Goal: Find specific page/section: Find specific page/section

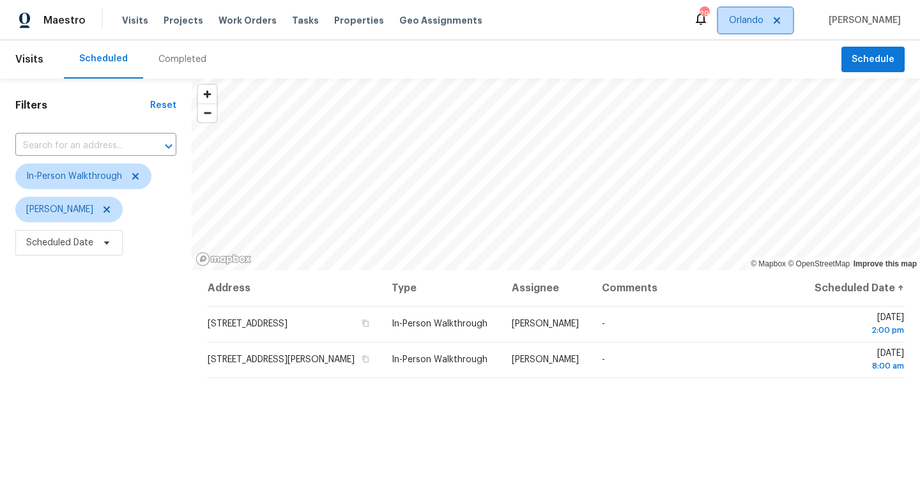
click at [755, 21] on span "Orlando" at bounding box center [746, 20] width 35 height 13
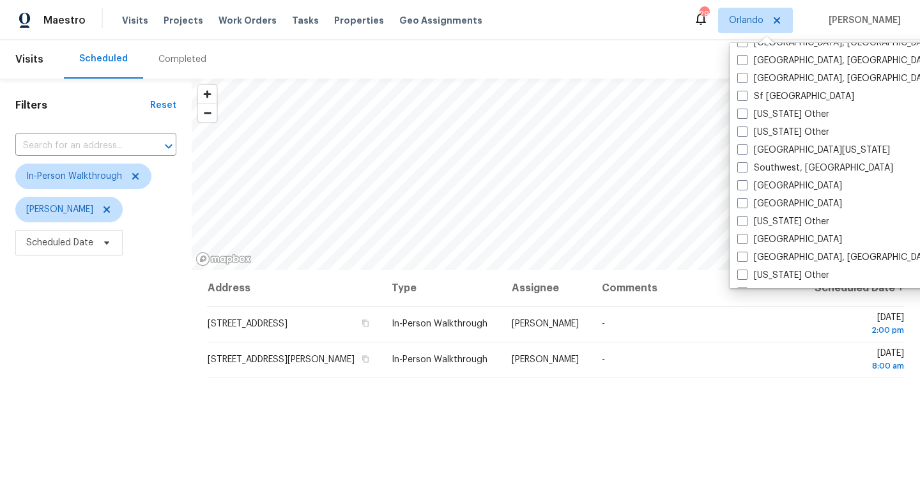
scroll to position [1760, 0]
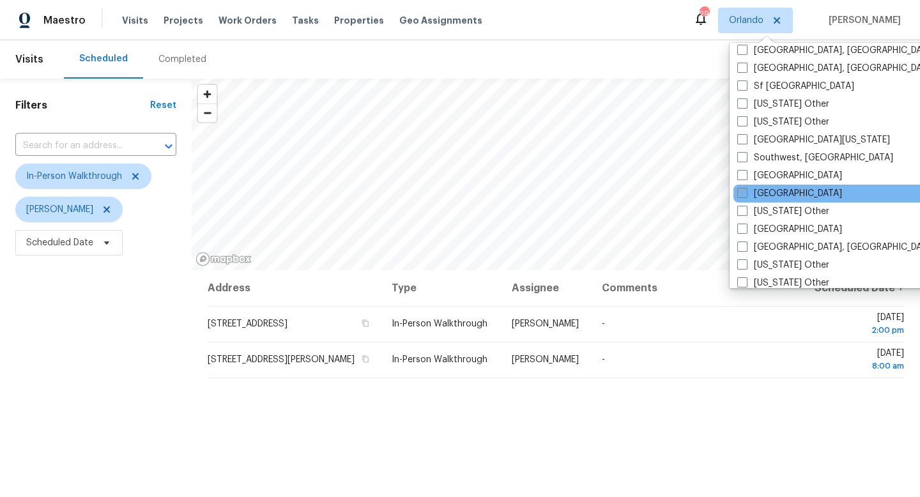
click at [748, 196] on label "Tampa" at bounding box center [790, 193] width 105 height 13
click at [746, 196] on input "Tampa" at bounding box center [742, 191] width 8 height 8
checkbox input "true"
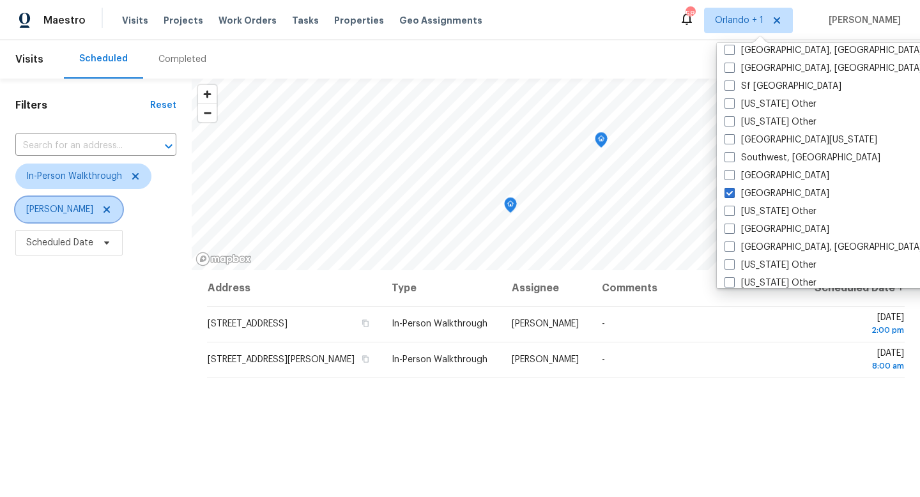
click at [111, 208] on span "[PERSON_NAME]" at bounding box center [68, 210] width 107 height 26
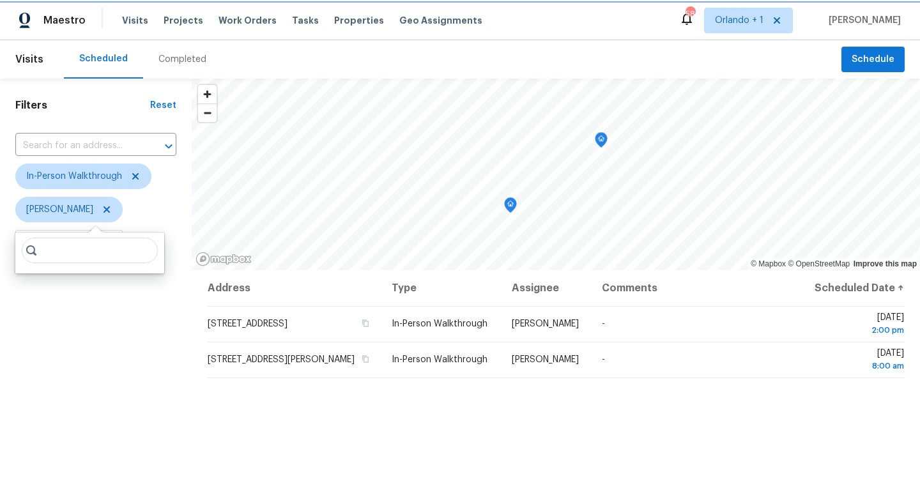
click at [105, 208] on icon at bounding box center [107, 209] width 6 height 6
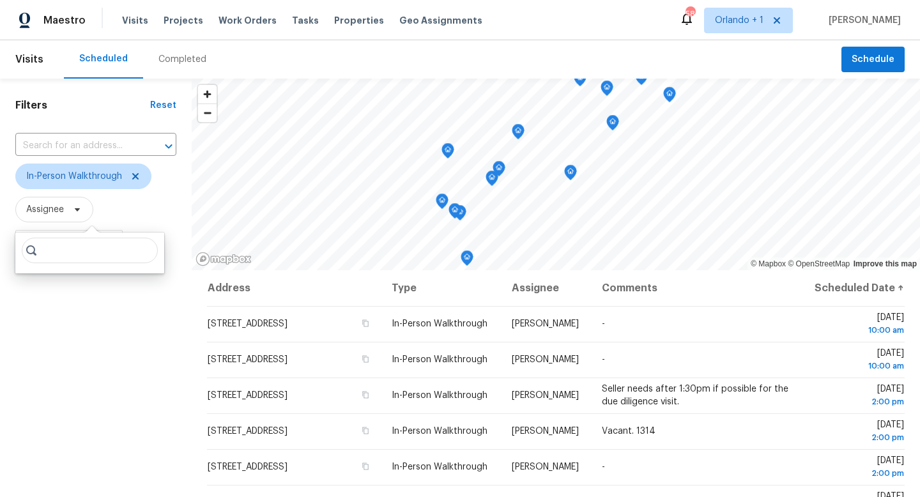
click at [92, 387] on div "Filters Reset ​ In-Person Walkthrough Assignee Scheduled Date" at bounding box center [96, 373] width 192 height 589
click at [62, 240] on span "Scheduled Date" at bounding box center [59, 243] width 67 height 13
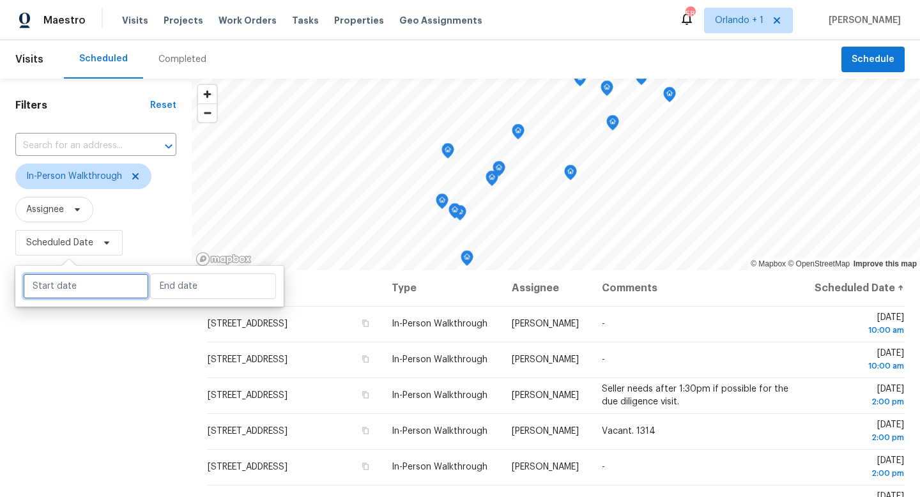
select select "9"
select select "2025"
select select "10"
select select "2025"
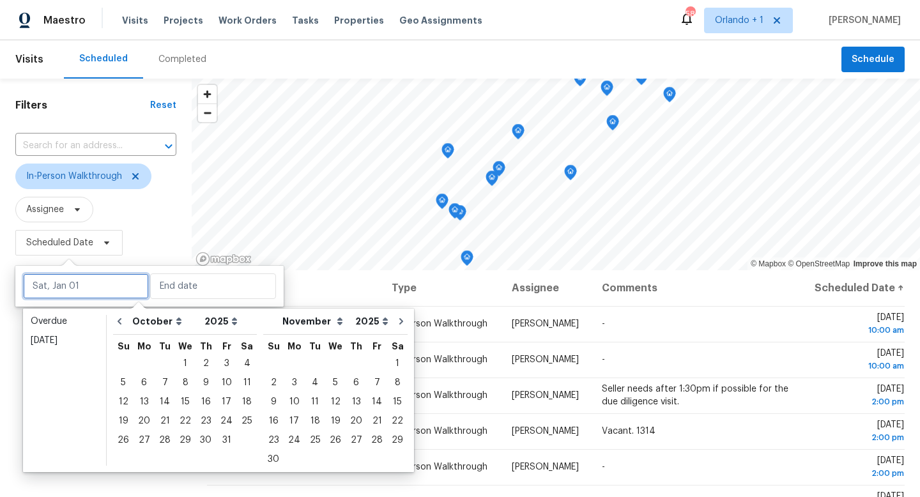
click at [103, 292] on input "text" at bounding box center [86, 287] width 126 height 26
click at [225, 364] on div "3" at bounding box center [226, 364] width 21 height 18
type input "Fri, Oct 03"
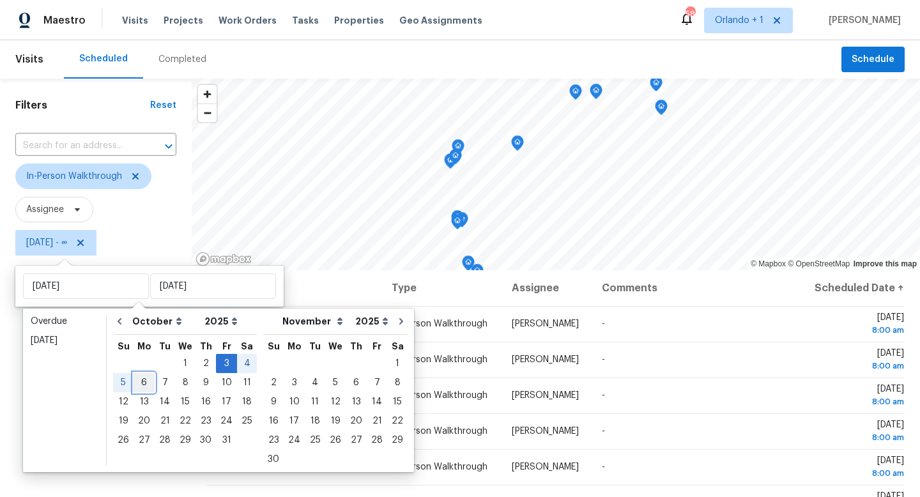
click at [143, 380] on div "6" at bounding box center [144, 383] width 21 height 18
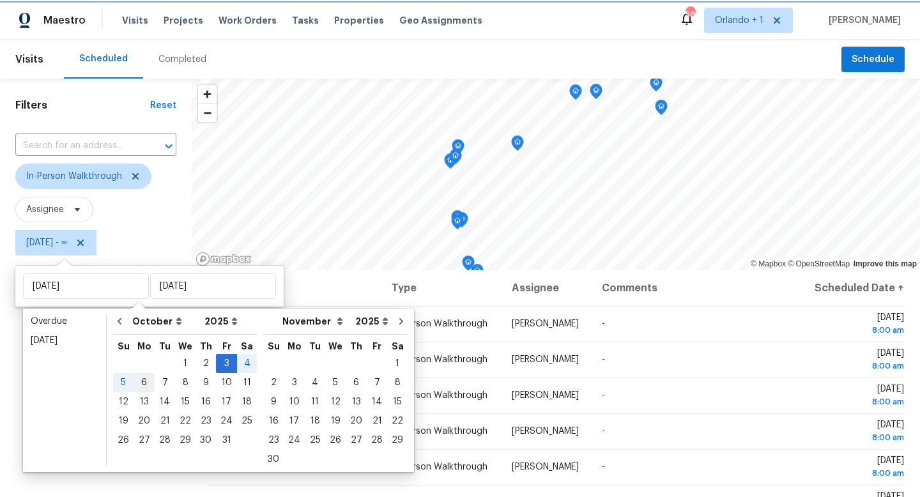
type input "Mon, Oct 06"
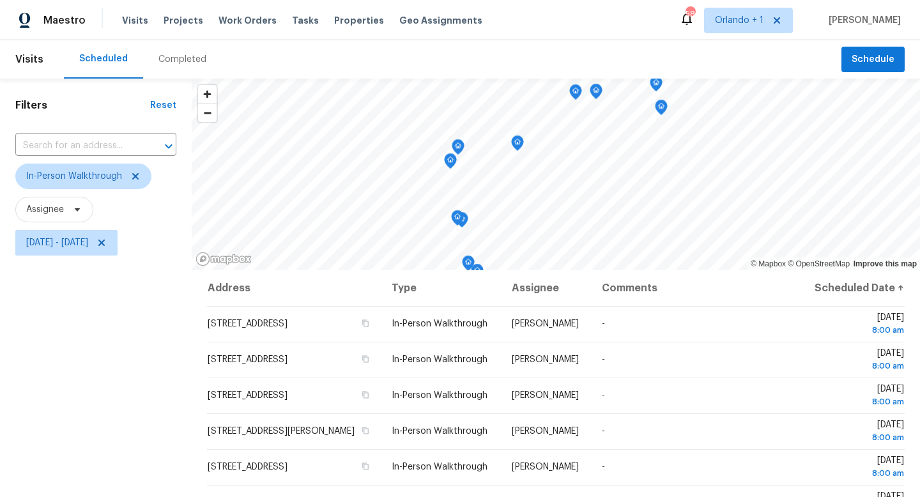
click at [72, 392] on div "Filters Reset ​ In-Person Walkthrough Assignee Fri, Oct 03 - Mon, Oct 06" at bounding box center [96, 373] width 192 height 589
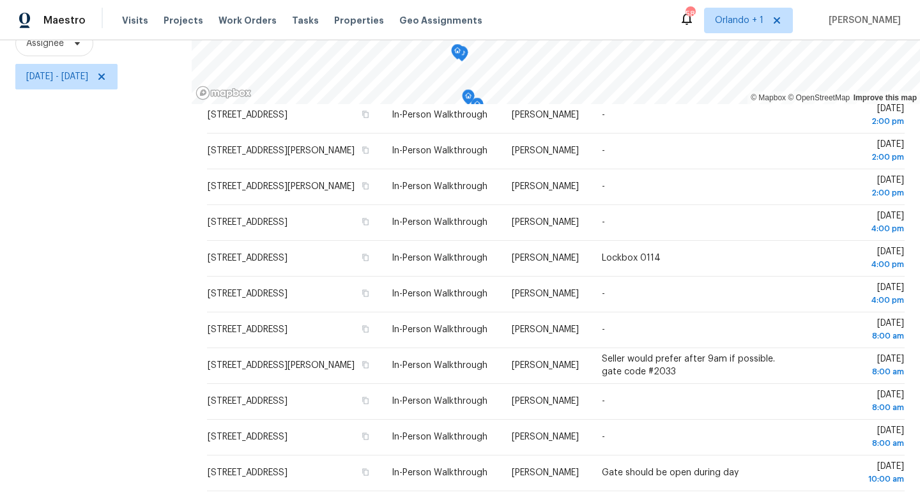
scroll to position [171, 0]
